Goal: Task Accomplishment & Management: Complete application form

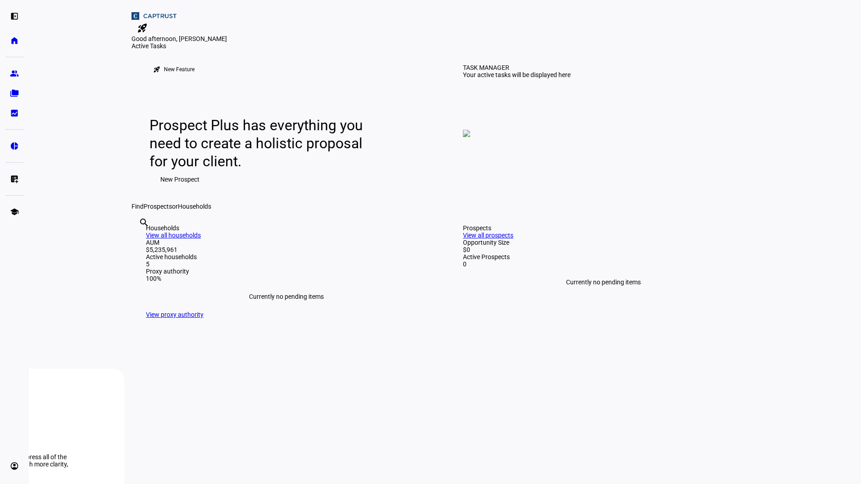
click at [172, 210] on span "Prospects" at bounding box center [158, 206] width 28 height 7
drag, startPoint x: 416, startPoint y: 312, endPoint x: 310, endPoint y: 308, distance: 105.5
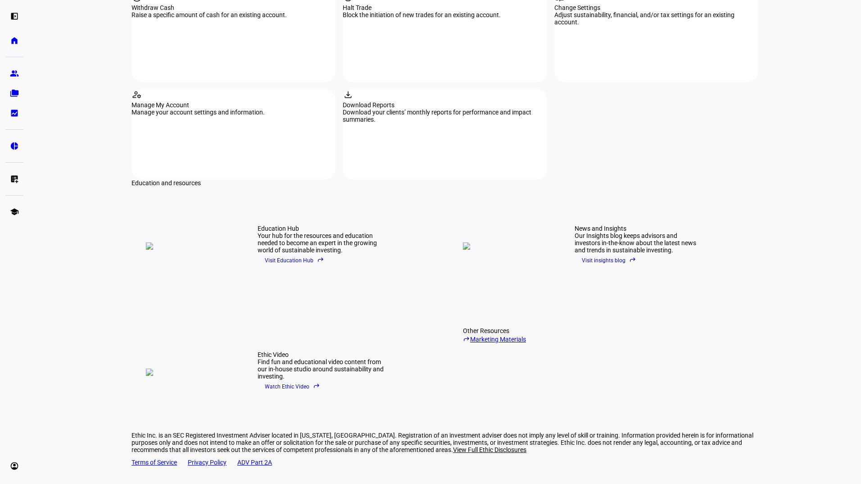
scroll to position [671, 0]
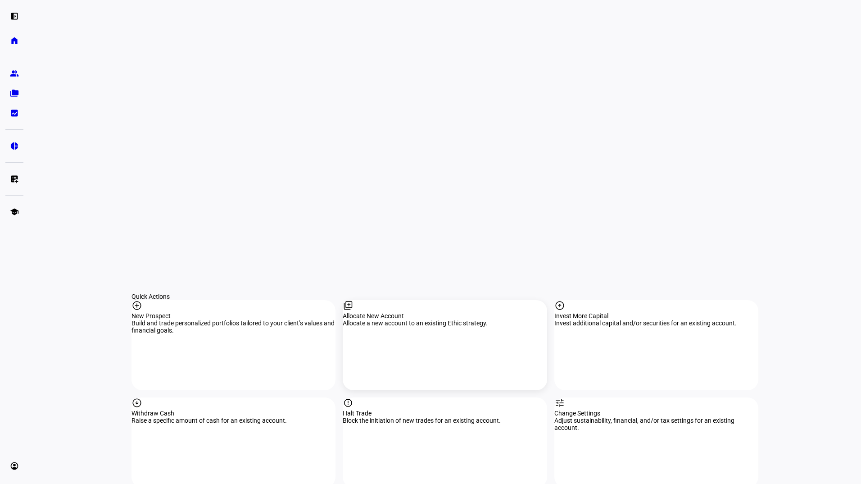
click at [430, 300] on div "library_add Allocate New Account Allocate a new account to an existing Ethic st…" at bounding box center [445, 345] width 204 height 90
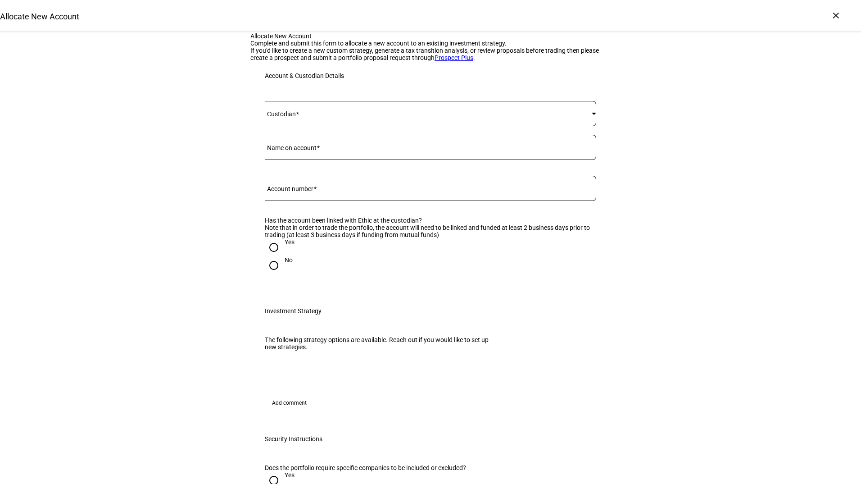
click at [357, 126] on div at bounding box center [430, 113] width 331 height 25
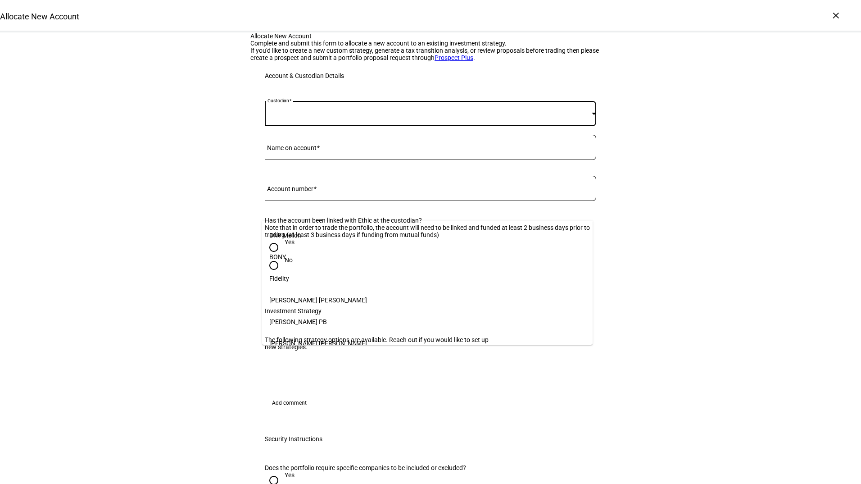
click at [327, 267] on mat-option "Fidelity" at bounding box center [427, 278] width 331 height 22
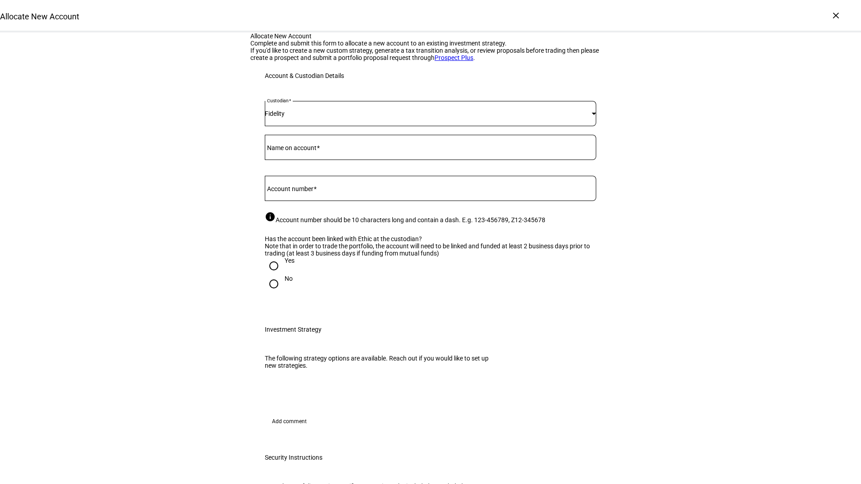
click at [309, 151] on mat-label "Name on account" at bounding box center [292, 147] width 50 height 7
click at [309, 149] on input "Name on account" at bounding box center [430, 145] width 331 height 7
click at [839, 19] on div "×" at bounding box center [836, 15] width 14 height 14
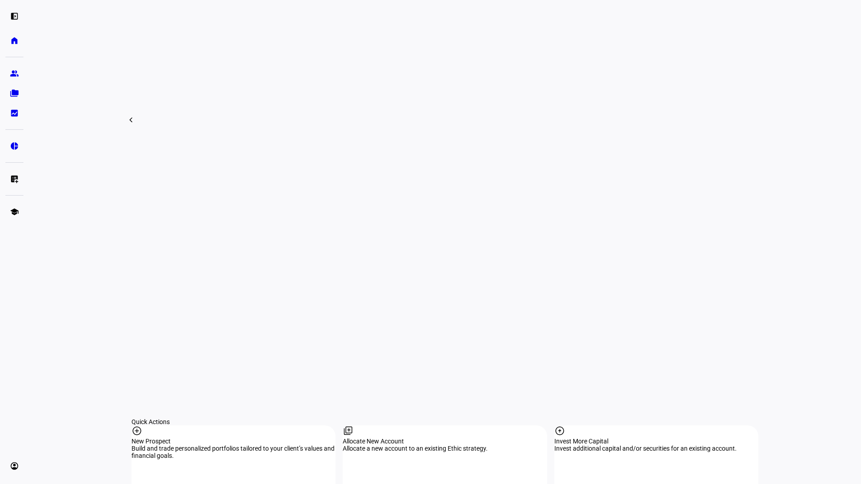
scroll to position [766, 0]
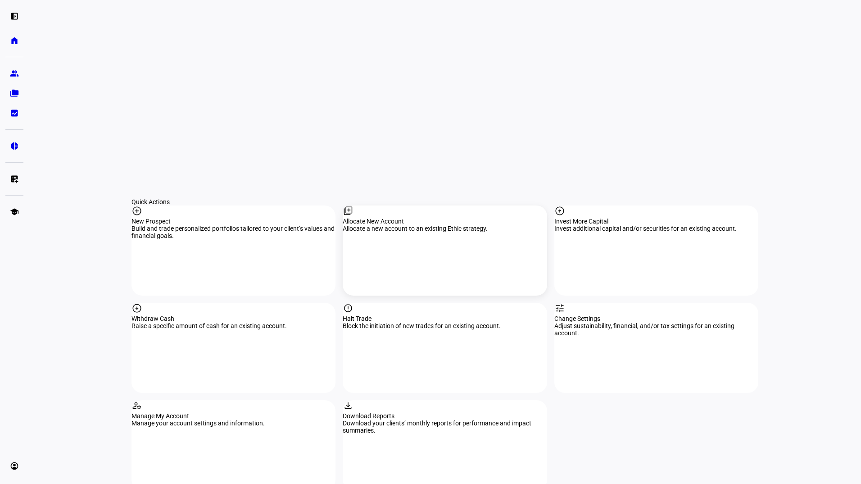
click at [401, 205] on div "library_add Allocate New Account Allocate a new account to an existing Ethic st…" at bounding box center [445, 250] width 204 height 90
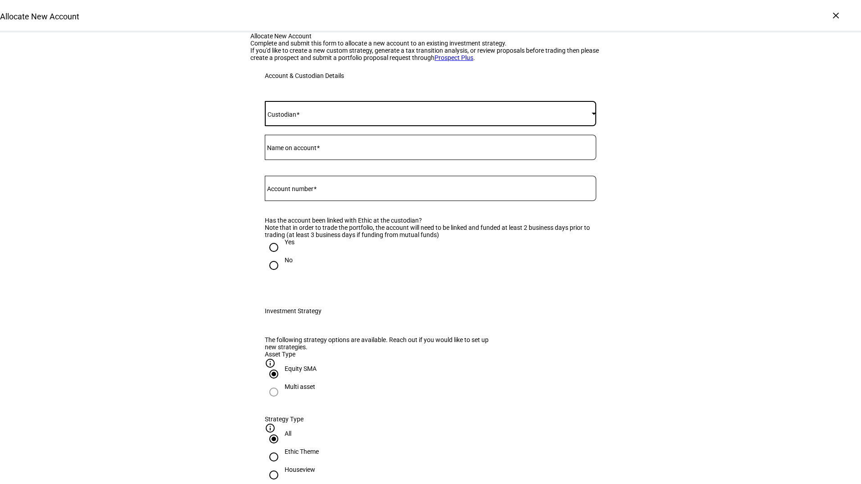
click at [336, 117] on span at bounding box center [428, 113] width 327 height 7
click at [288, 277] on span "Fidelity" at bounding box center [279, 278] width 20 height 7
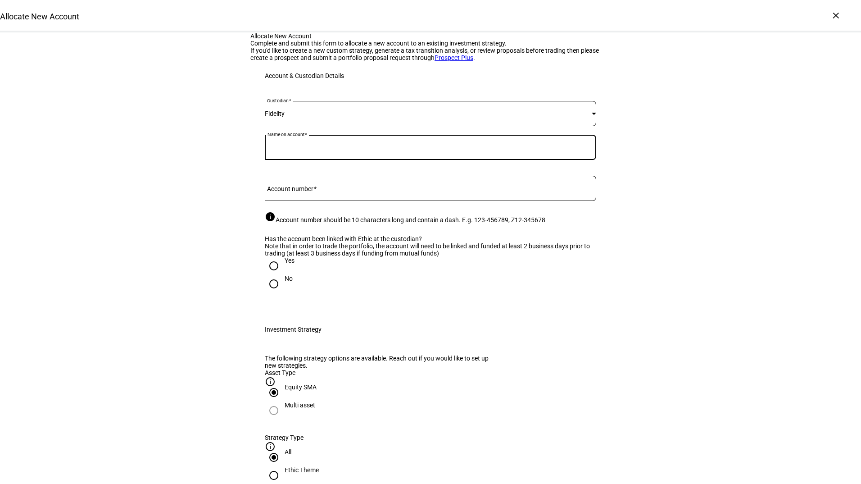
click at [308, 160] on div "Name on account" at bounding box center [430, 147] width 331 height 25
type input "[PERSON_NAME]"
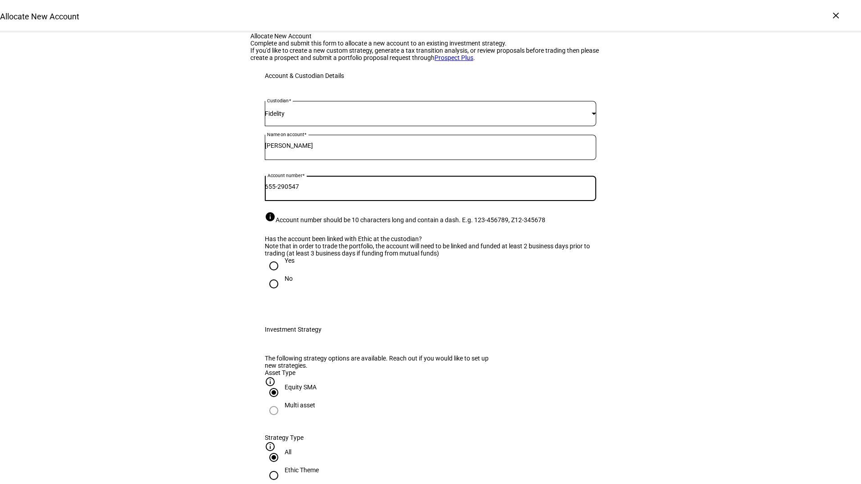
type input "655-290547"
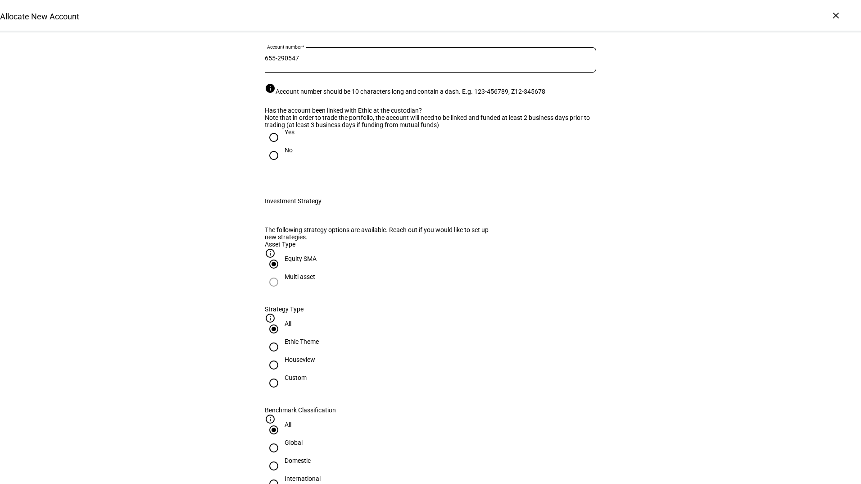
scroll to position [180, 0]
